Goal: Navigation & Orientation: Find specific page/section

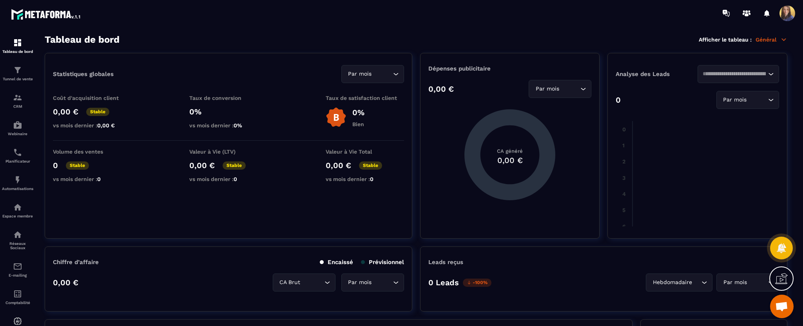
click at [802, 140] on section "Tableau de bord Tunnel de vente CRM Webinaire Planificateur Automatisations Esp…" at bounding box center [401, 180] width 803 height 308
click at [14, 209] on img at bounding box center [17, 206] width 9 height 9
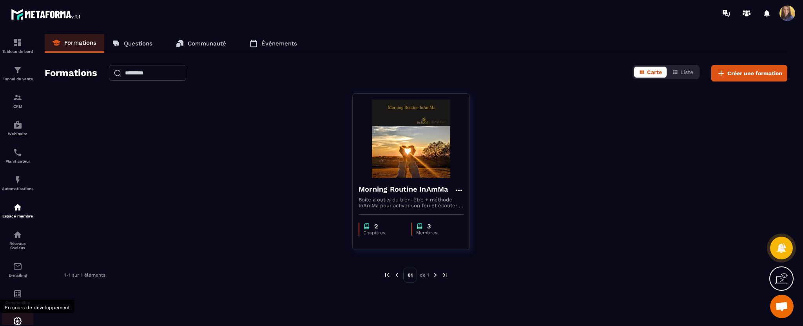
click at [14, 322] on img at bounding box center [17, 320] width 9 height 9
click at [23, 317] on div "IA prospects" at bounding box center [17, 324] width 31 height 27
drag, startPoint x: 422, startPoint y: 0, endPoint x: 18, endPoint y: 242, distance: 471.1
click at [18, 242] on div "Réseaux Sociaux" at bounding box center [17, 240] width 31 height 20
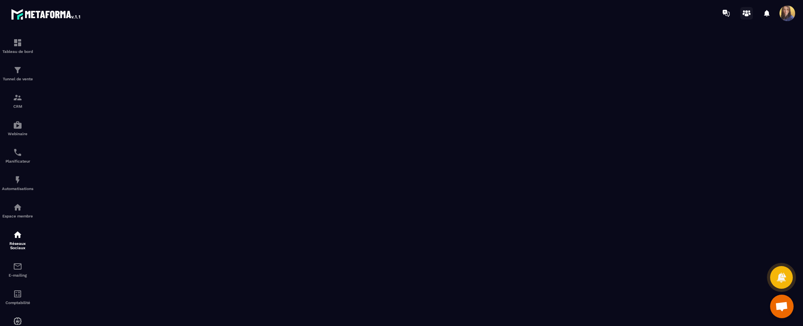
click at [745, 10] on icon at bounding box center [746, 13] width 13 height 13
